Goal: Information Seeking & Learning: Learn about a topic

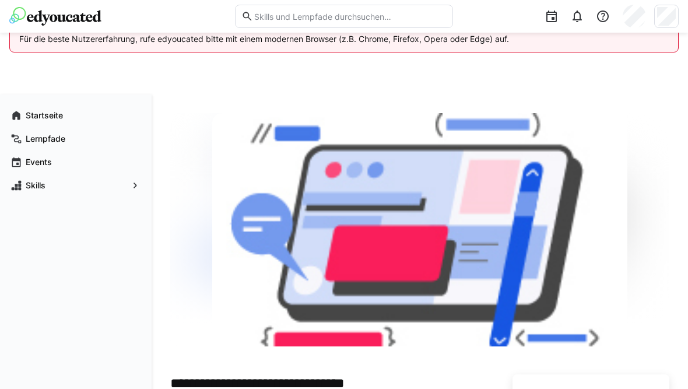
click at [0, 0] on app-navigation-label "Startseite" at bounding box center [0, 0] width 0 height 0
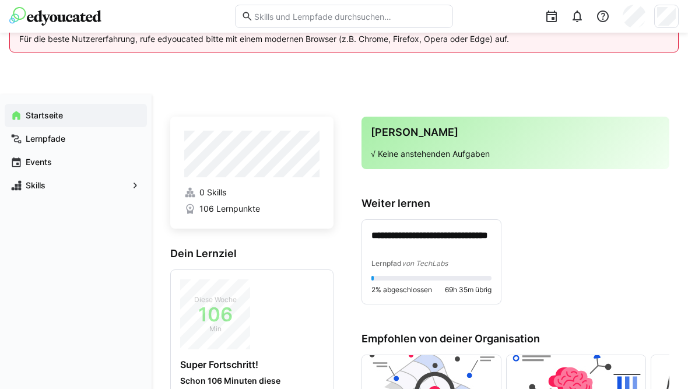
click at [450, 255] on div "**********" at bounding box center [431, 249] width 120 height 40
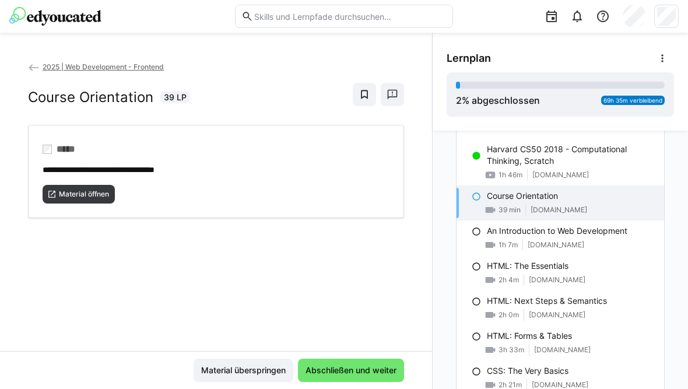
scroll to position [54, 0]
click at [536, 198] on p "Course Orientation" at bounding box center [522, 196] width 71 height 12
click at [583, 243] on span "[DOMAIN_NAME]" at bounding box center [556, 244] width 57 height 9
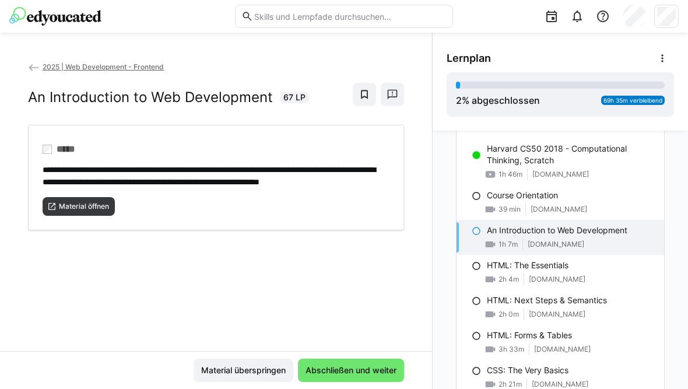
click at [69, 211] on span "Material öffnen" at bounding box center [84, 206] width 52 height 9
click at [567, 204] on div "39 min [DOMAIN_NAME]" at bounding box center [571, 210] width 168 height 12
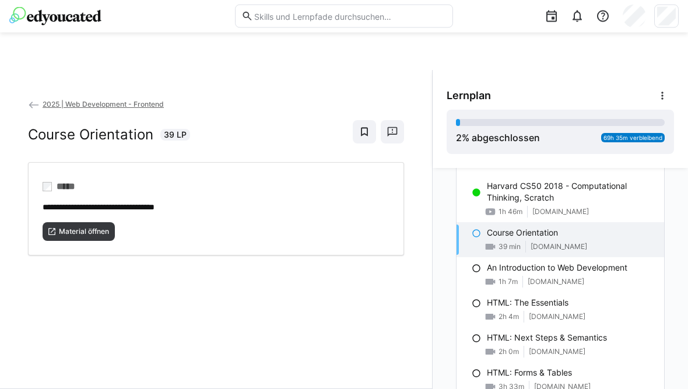
scroll to position [18, 0]
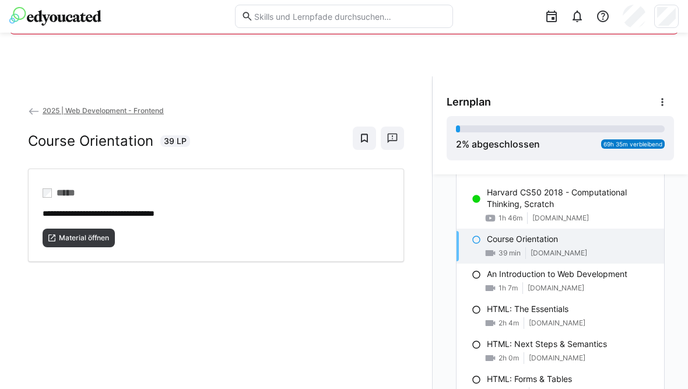
click at [93, 233] on span "Material öffnen" at bounding box center [84, 237] width 52 height 9
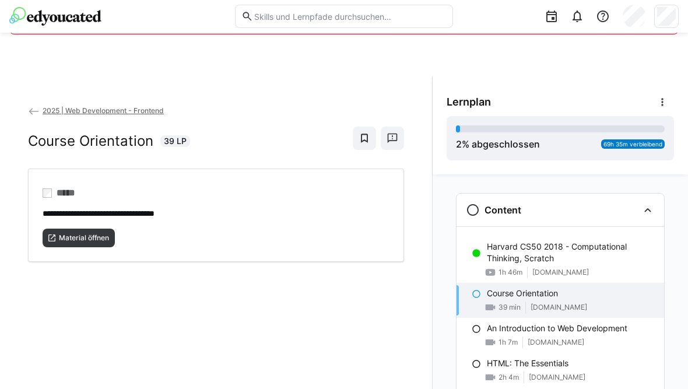
scroll to position [0, 0]
click at [86, 237] on span "Material öffnen" at bounding box center [84, 237] width 52 height 9
click at [660, 100] on eds-icon at bounding box center [663, 102] width 12 height 12
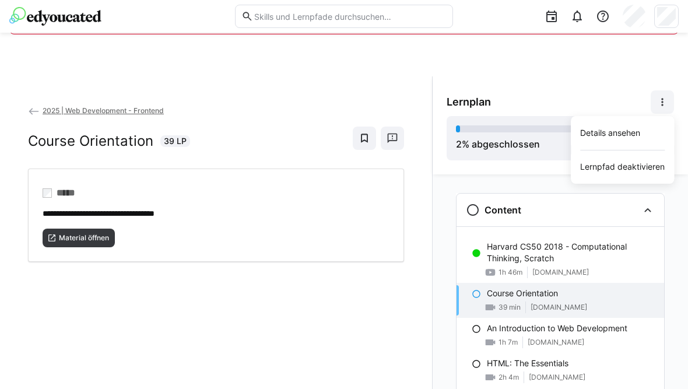
click at [595, 91] on div "Lernplan Details ansehen Lernpfad deaktivieren" at bounding box center [560, 101] width 227 height 23
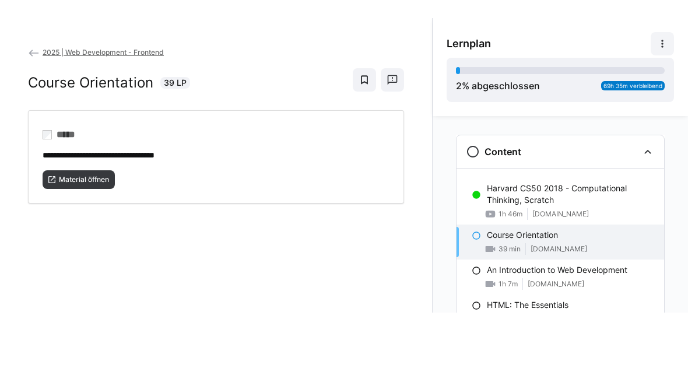
scroll to position [76, 0]
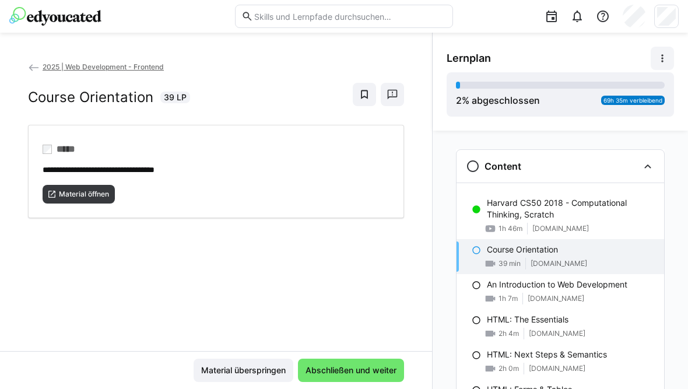
click at [557, 258] on div "39 min [DOMAIN_NAME]" at bounding box center [571, 264] width 168 height 12
click at [83, 190] on span "Material öffnen" at bounding box center [84, 194] width 52 height 9
click at [92, 16] on img at bounding box center [55, 16] width 92 height 19
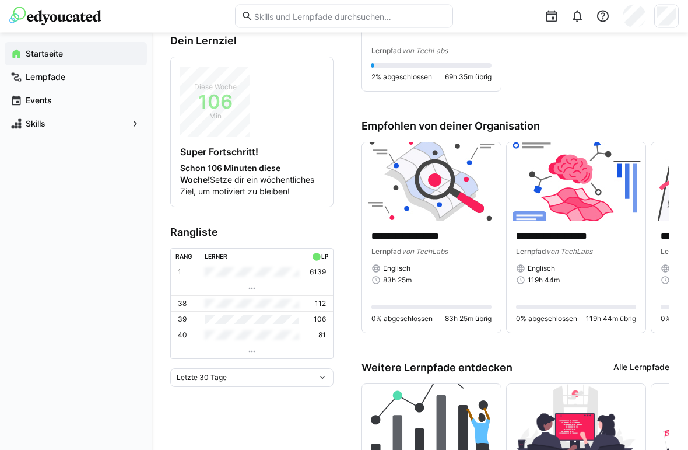
scroll to position [214, 0]
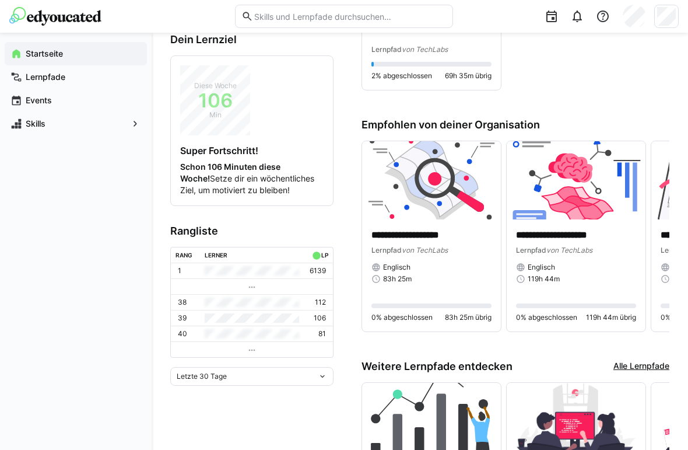
click at [260, 276] on td at bounding box center [252, 270] width 104 height 15
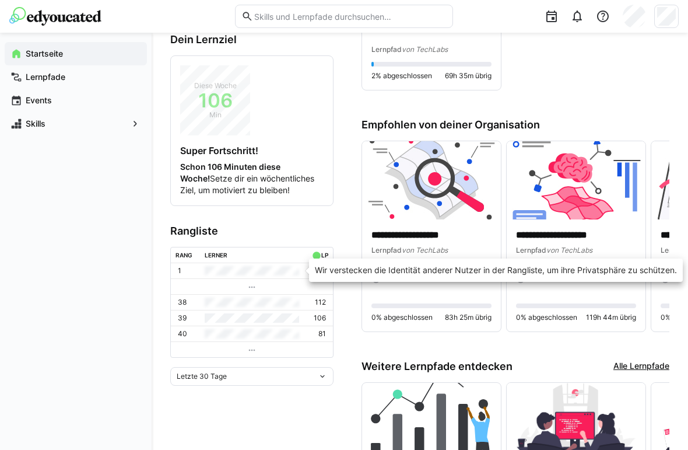
click at [241, 337] on td at bounding box center [252, 333] width 104 height 16
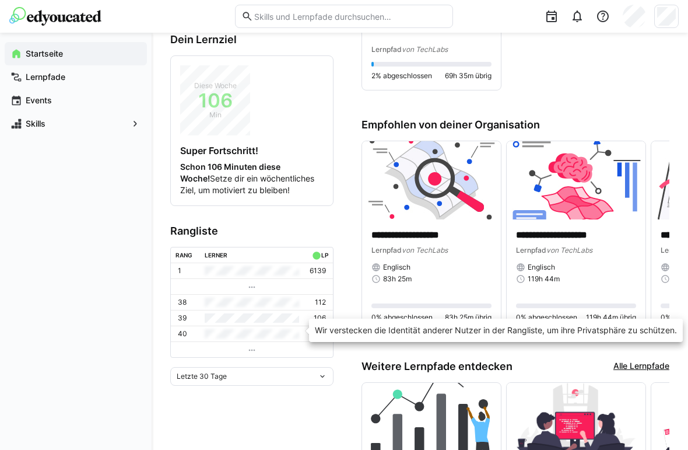
click at [261, 344] on td at bounding box center [252, 349] width 162 height 16
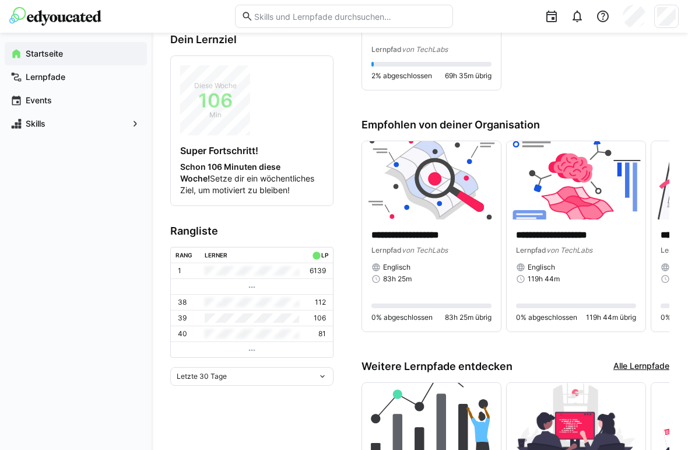
click at [248, 336] on td at bounding box center [252, 333] width 104 height 16
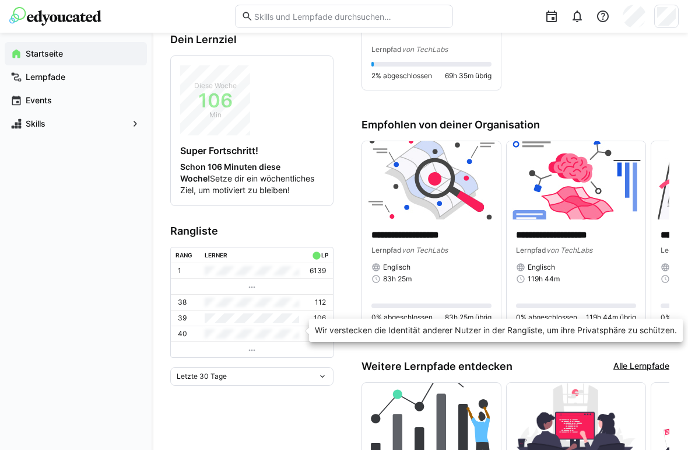
click at [255, 345] on eds-icon at bounding box center [251, 349] width 9 height 9
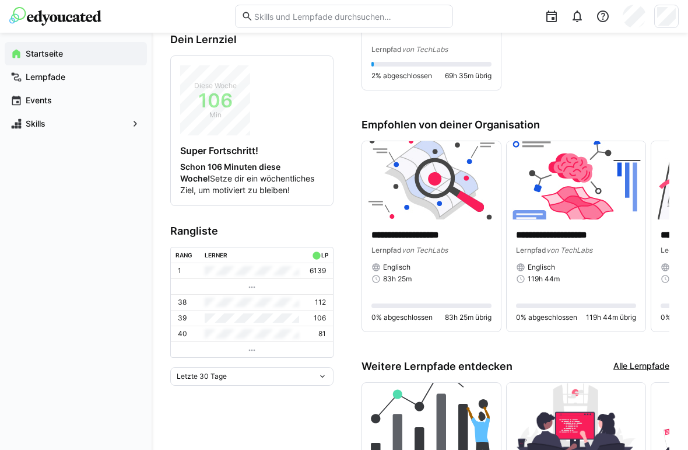
click at [251, 348] on eds-icon at bounding box center [251, 349] width 9 height 9
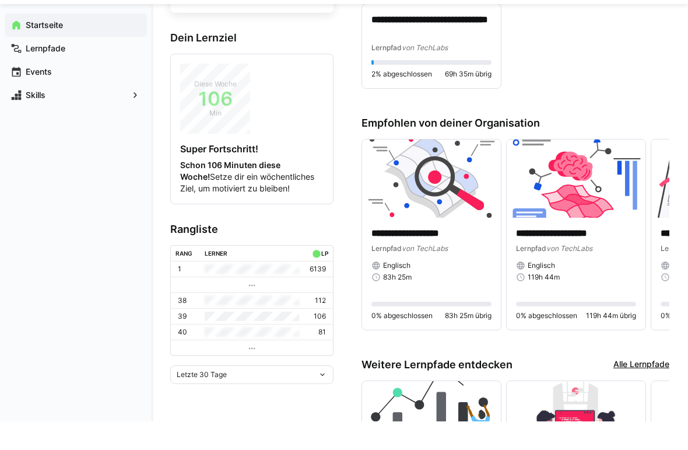
click at [315, 388] on div "Letzte 30 Tage" at bounding box center [251, 403] width 163 height 19
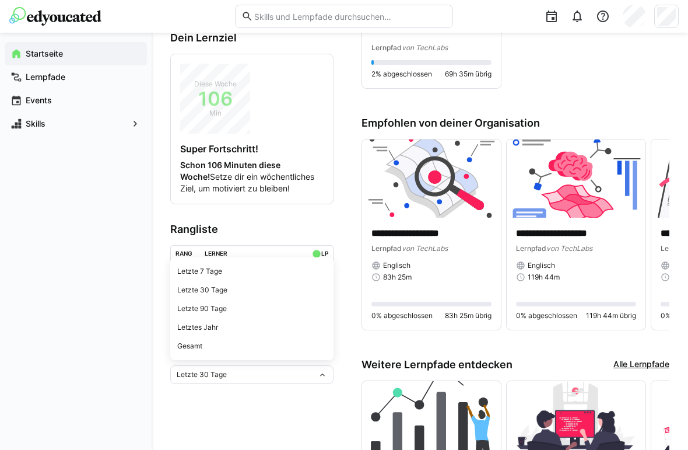
click at [209, 318] on span "Letztes Jahr" at bounding box center [251, 327] width 163 height 19
click at [323, 365] on div "Letztes Jahr" at bounding box center [251, 374] width 163 height 19
click at [222, 289] on div "Letzte 30 Tage" at bounding box center [251, 289] width 149 height 9
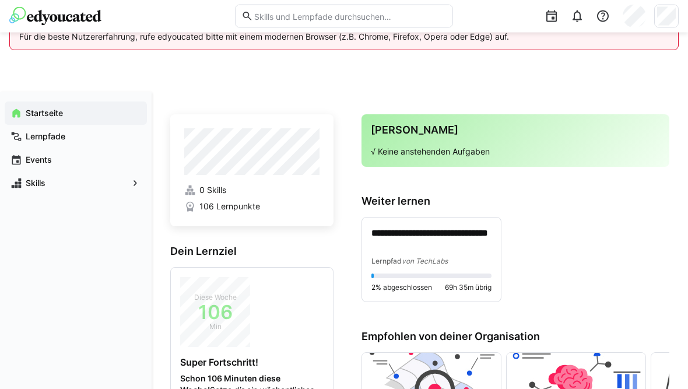
scroll to position [0, 0]
